Goal: Information Seeking & Learning: Understand process/instructions

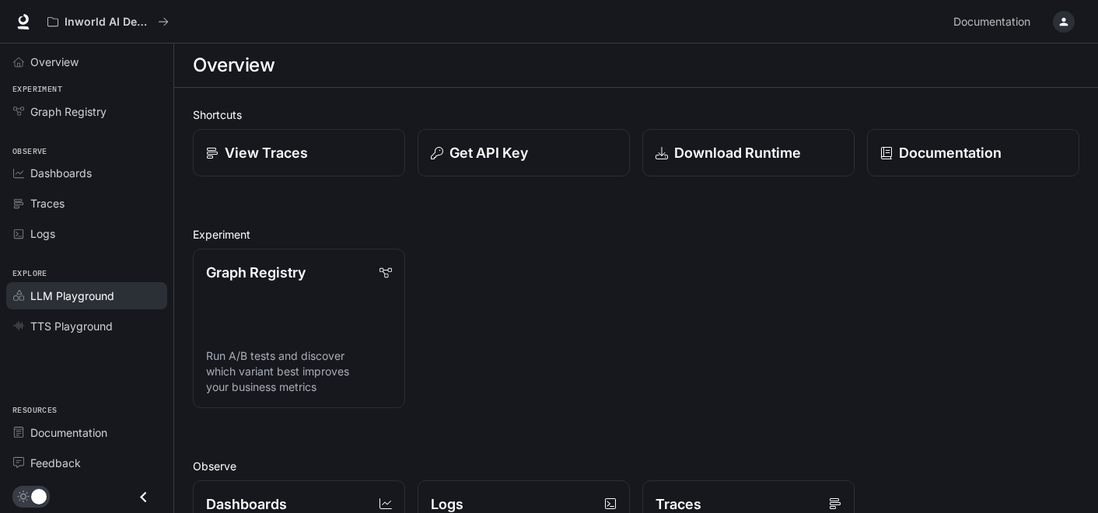
click at [80, 294] on span "LLM Playground" at bounding box center [72, 296] width 84 height 16
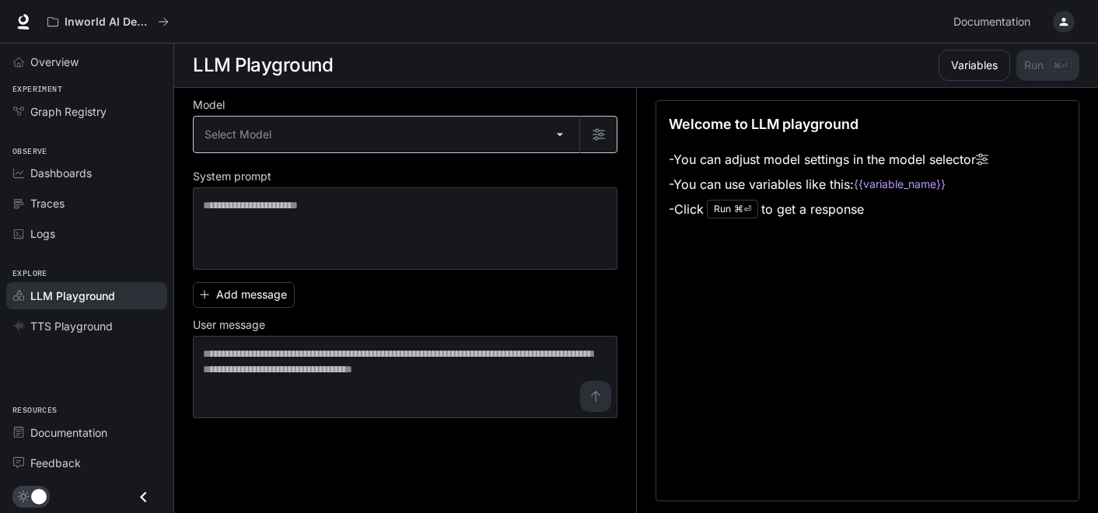
click at [561, 136] on body "Skip to main content Inworld AI Demos Documentation Documentation Portal Overvi…" at bounding box center [549, 257] width 1098 height 514
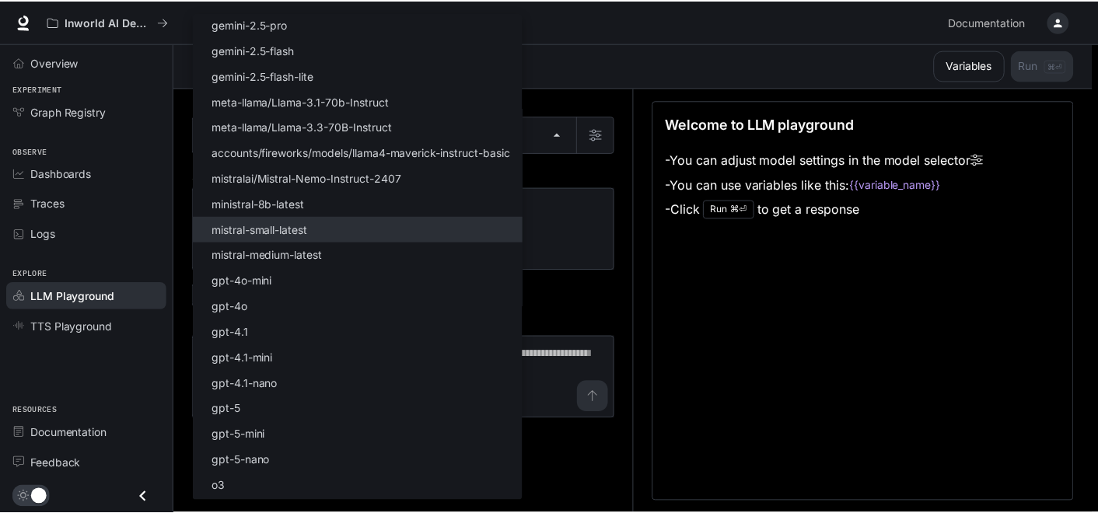
scroll to position [120, 0]
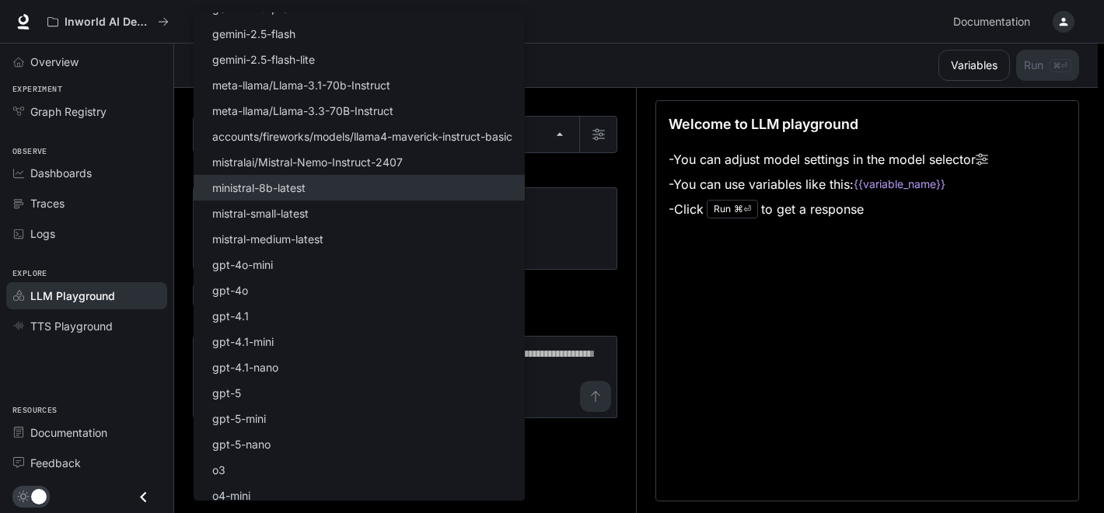
click at [314, 196] on li "ministral-8b-latest" at bounding box center [359, 188] width 331 height 26
type input "**********"
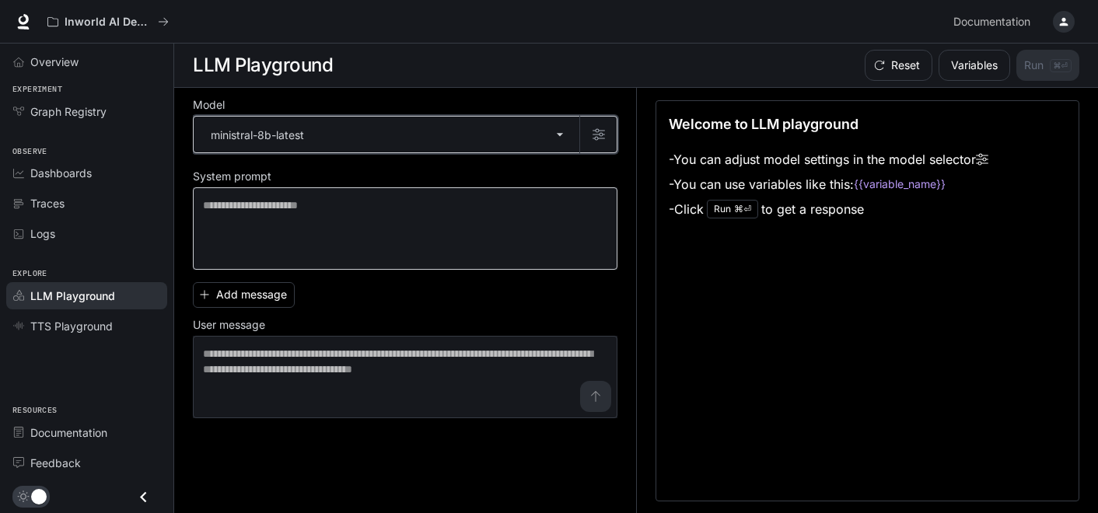
scroll to position [1, 0]
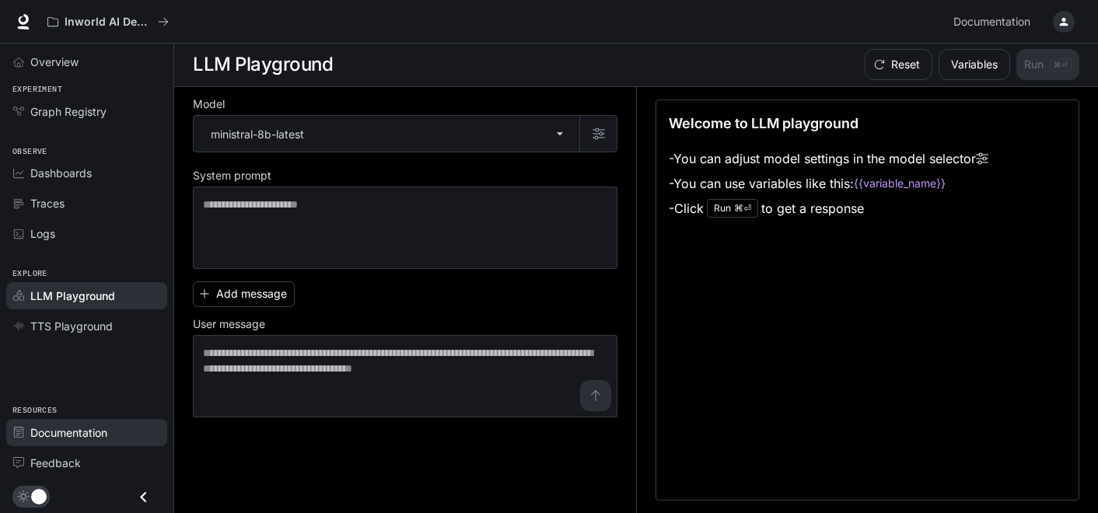
click at [96, 433] on span "Documentation" at bounding box center [68, 433] width 77 height 16
